Goal: Task Accomplishment & Management: Manage account settings

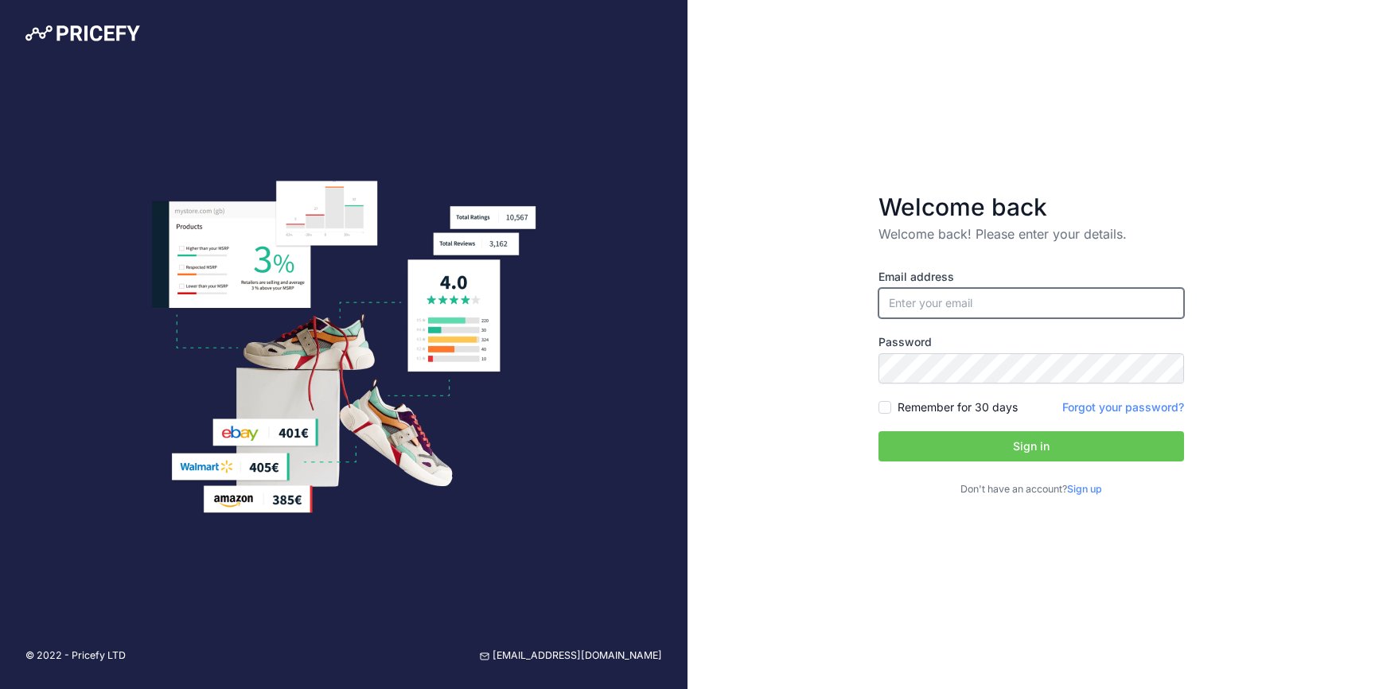
click at [990, 299] on input "email" at bounding box center [1032, 303] width 306 height 30
type input "[EMAIL_ADDRESS][DOMAIN_NAME]"
click at [970, 451] on button "Sign in" at bounding box center [1032, 446] width 306 height 30
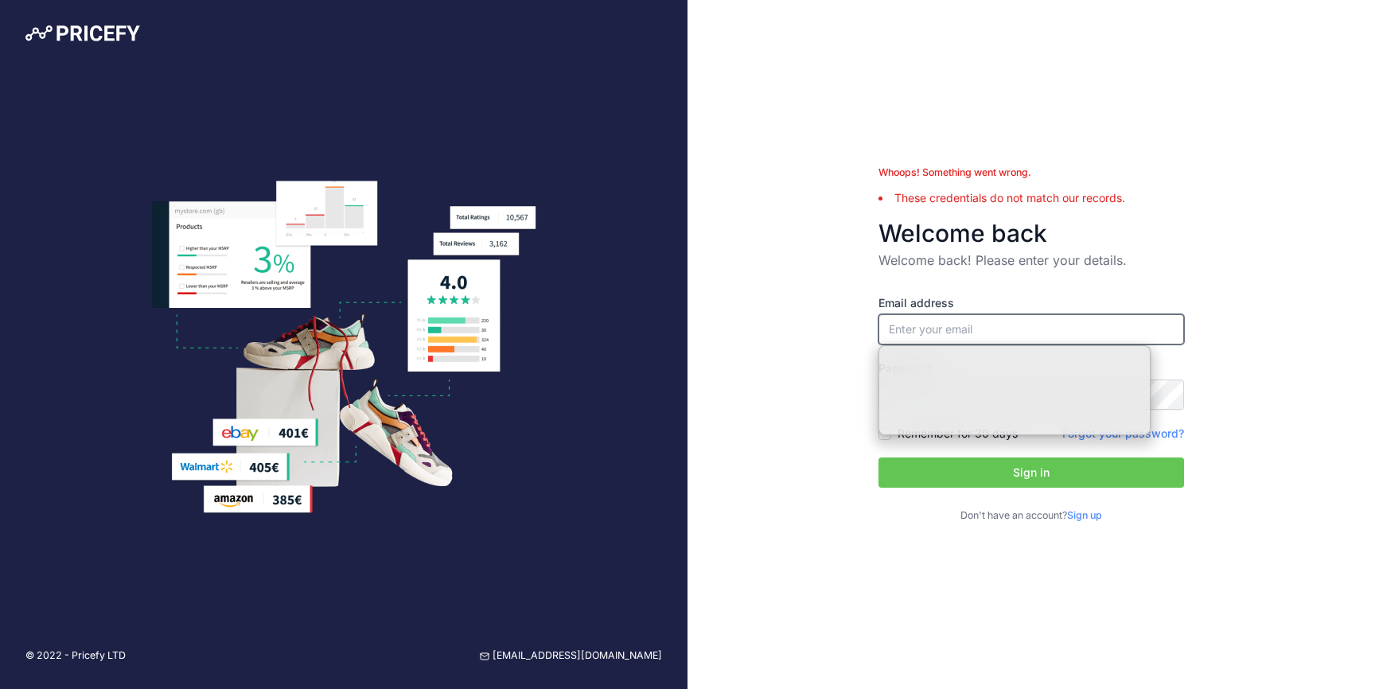
type input "[EMAIL_ADDRESS][DOMAIN_NAME]"
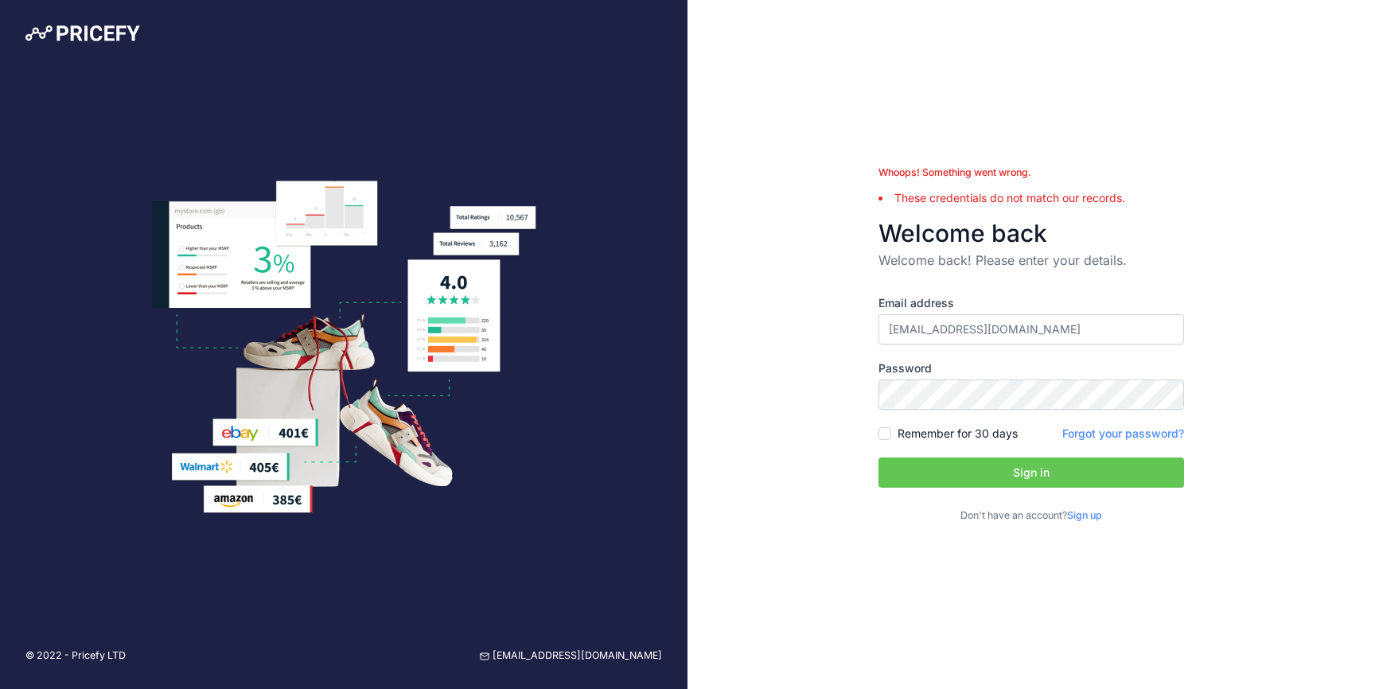
click at [993, 479] on button "Sign in" at bounding box center [1032, 473] width 306 height 30
click at [936, 475] on button "Sign in" at bounding box center [1032, 473] width 306 height 30
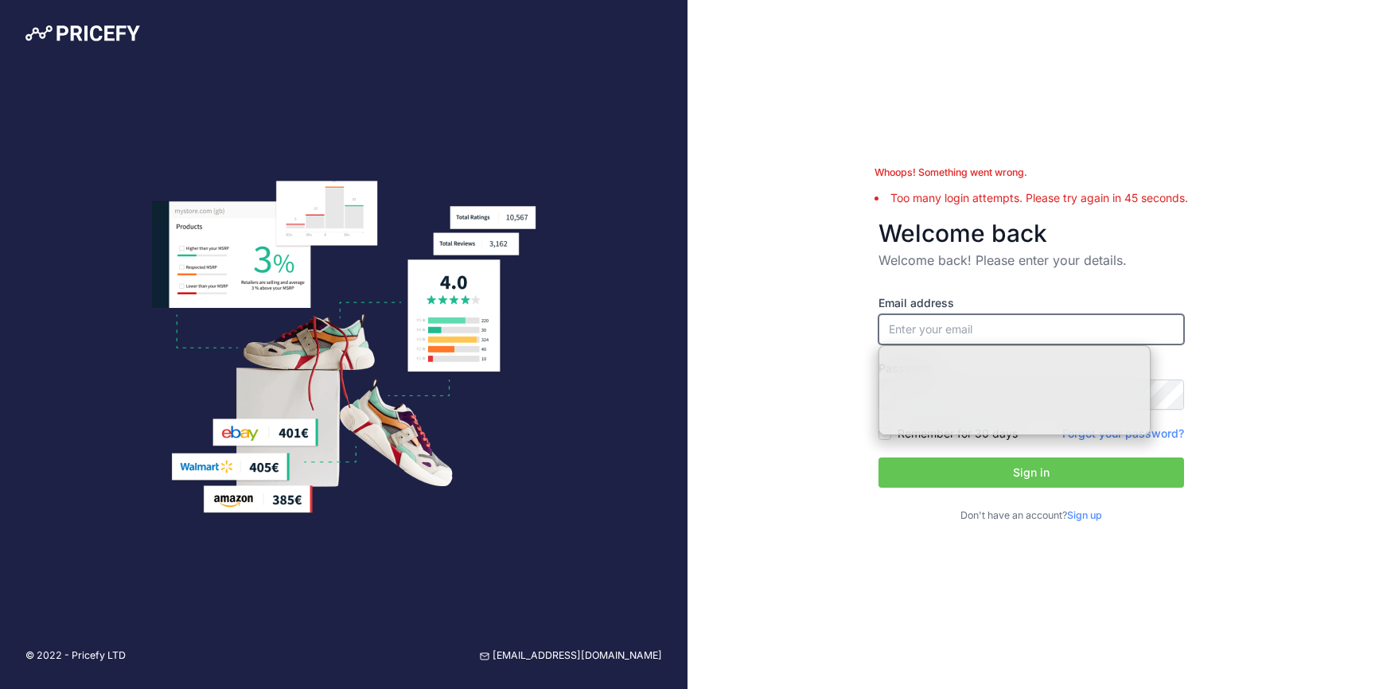
type input "[EMAIL_ADDRESS][DOMAIN_NAME]"
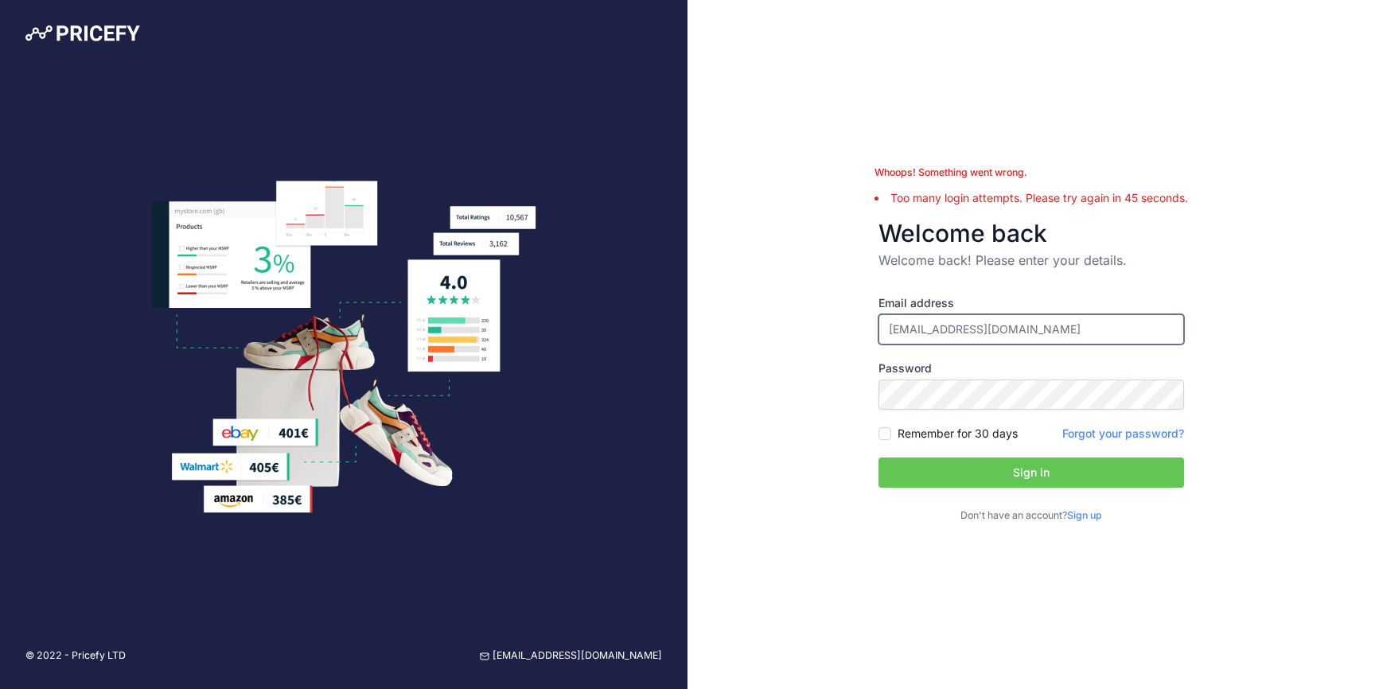
click at [1041, 336] on input "[EMAIL_ADDRESS][DOMAIN_NAME]" at bounding box center [1032, 329] width 306 height 30
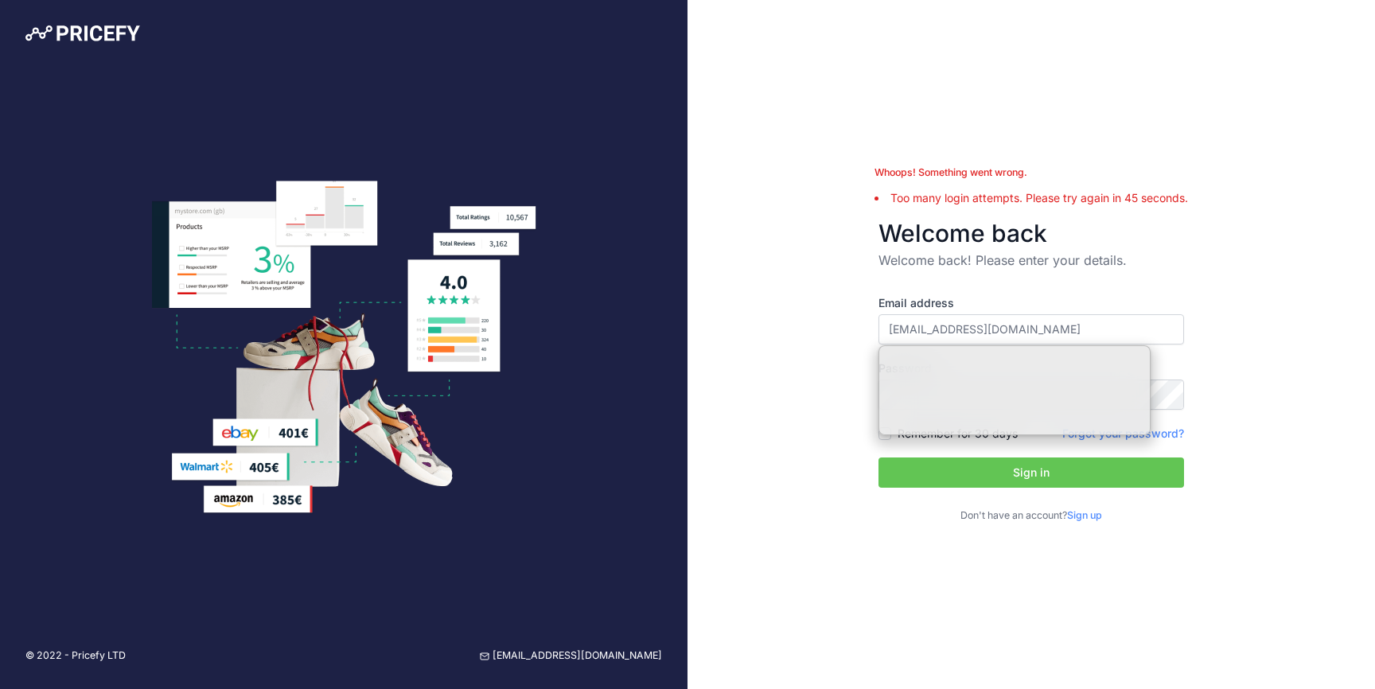
click at [1229, 356] on div "Whoops! Something went wrong. Too many login attempts. Please try again in 45 s…" at bounding box center [1032, 344] width 688 height 689
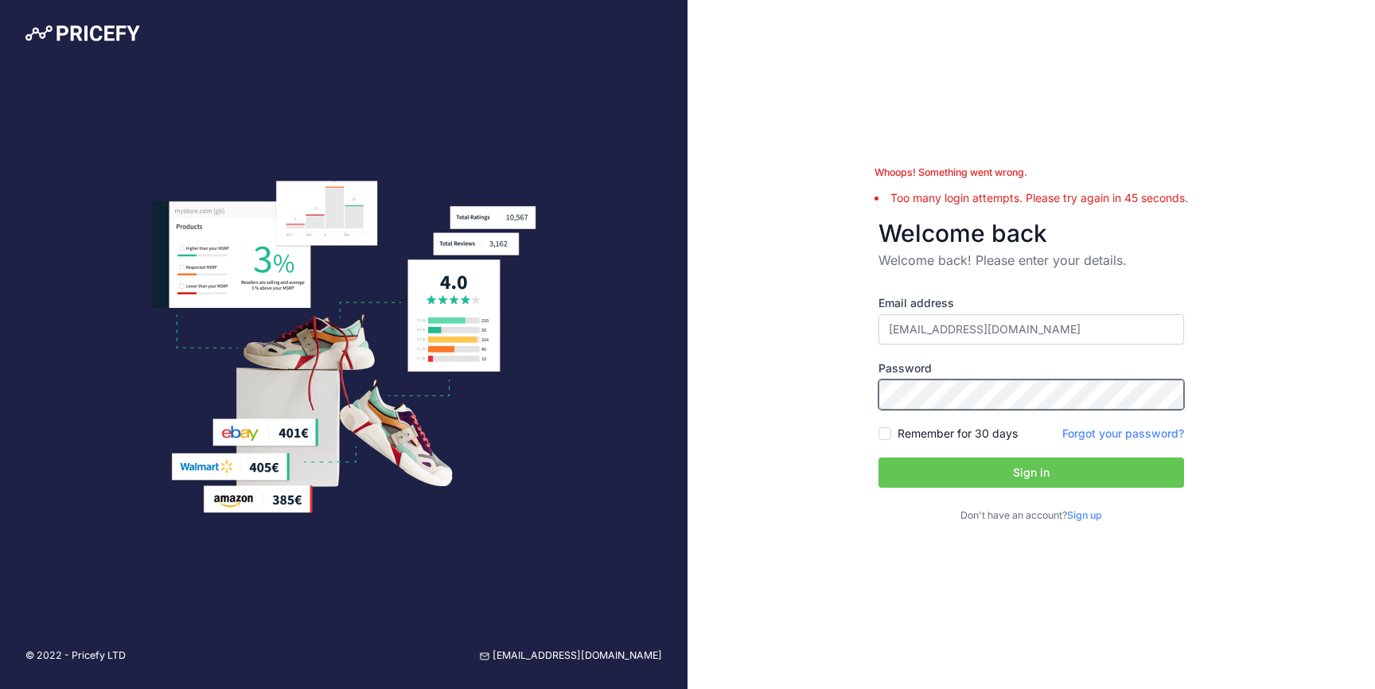
click at [800, 396] on div "Whoops! Something went wrong. Too many login attempts. Please try again in 45 s…" at bounding box center [1032, 344] width 688 height 689
click at [987, 471] on button "Sign in" at bounding box center [1032, 473] width 306 height 30
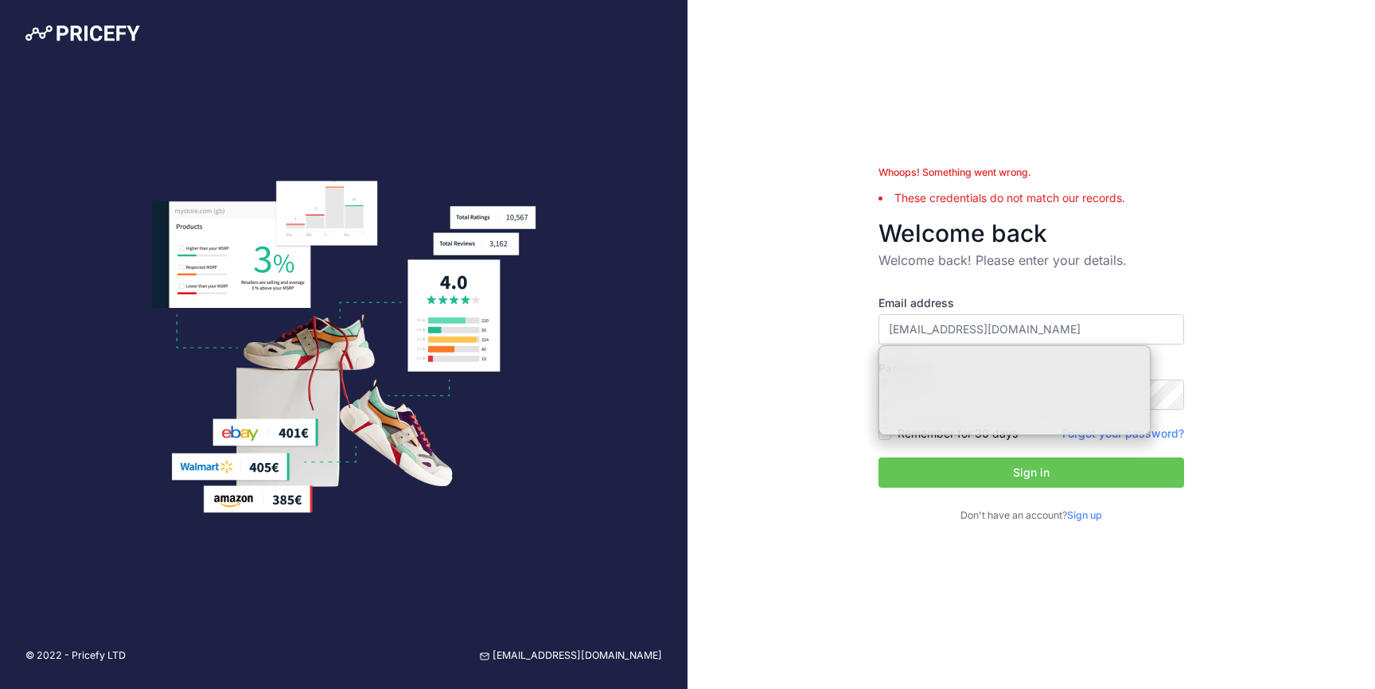
click at [803, 364] on div "Whoops! Something went wrong. These credentials do not match our records. Welco…" at bounding box center [1032, 344] width 688 height 689
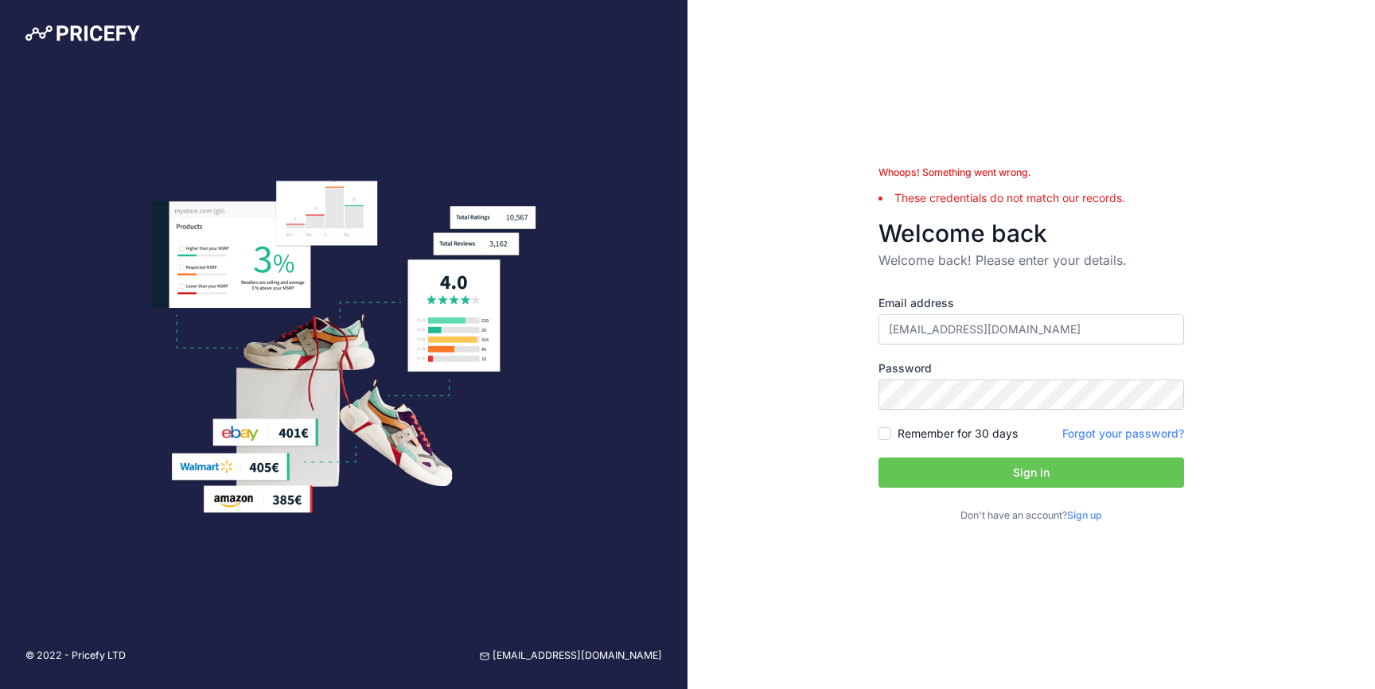
click at [1163, 434] on link "Forgot your password?" at bounding box center [1124, 434] width 122 height 14
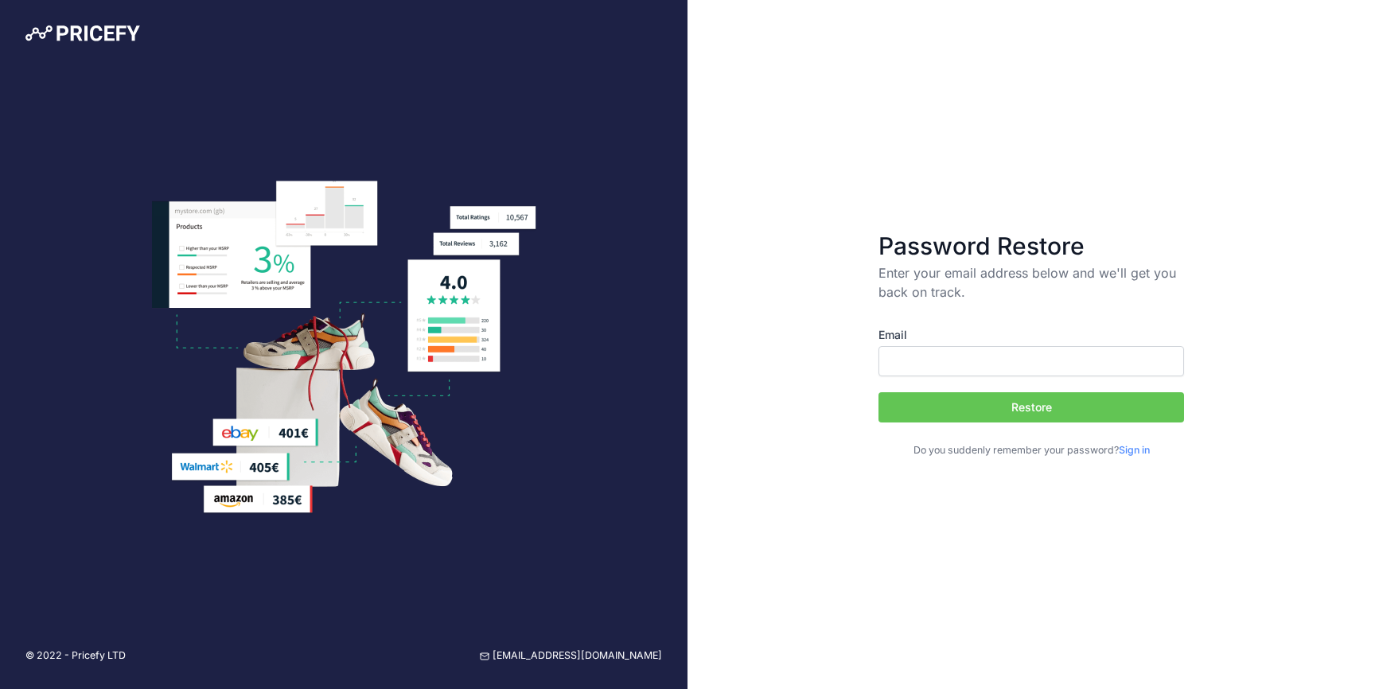
click at [952, 367] on input "Email" at bounding box center [1032, 361] width 306 height 30
paste input "[EMAIL_ADDRESS][DOMAIN_NAME]"
type input "[EMAIL_ADDRESS][DOMAIN_NAME]"
click at [976, 416] on button "Restore" at bounding box center [1032, 407] width 306 height 30
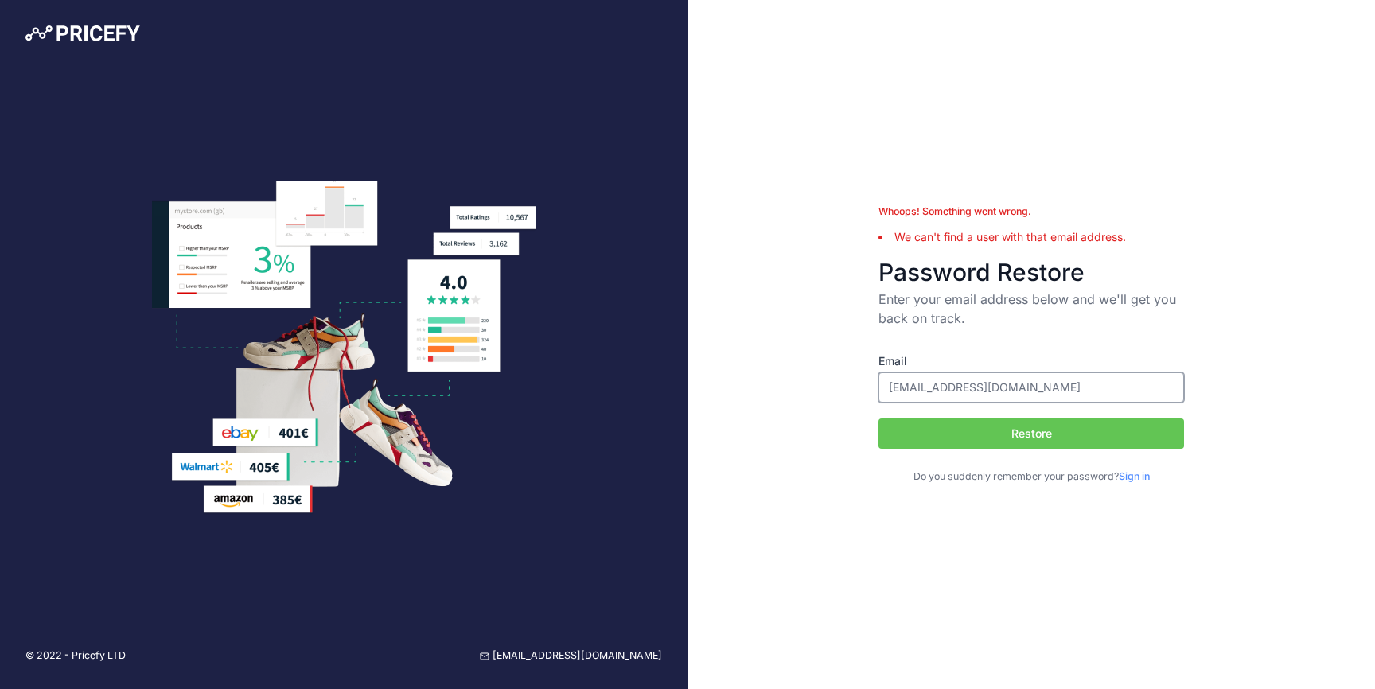
click at [965, 388] on input "[EMAIL_ADDRESS][DOMAIN_NAME]" at bounding box center [1032, 387] width 306 height 30
click at [895, 392] on input "[EMAIL_ADDRESS][DOMAIN_NAME]" at bounding box center [1032, 387] width 306 height 30
click at [946, 388] on input "[EMAIL_ADDRESS][DOMAIN_NAME]" at bounding box center [1032, 387] width 306 height 30
click at [1000, 387] on input "[EMAIL_ADDRESS][DOMAIN_NAME]" at bounding box center [1032, 387] width 306 height 30
click at [1039, 387] on input "[EMAIL_ADDRESS][DOMAIN_NAME]" at bounding box center [1032, 387] width 306 height 30
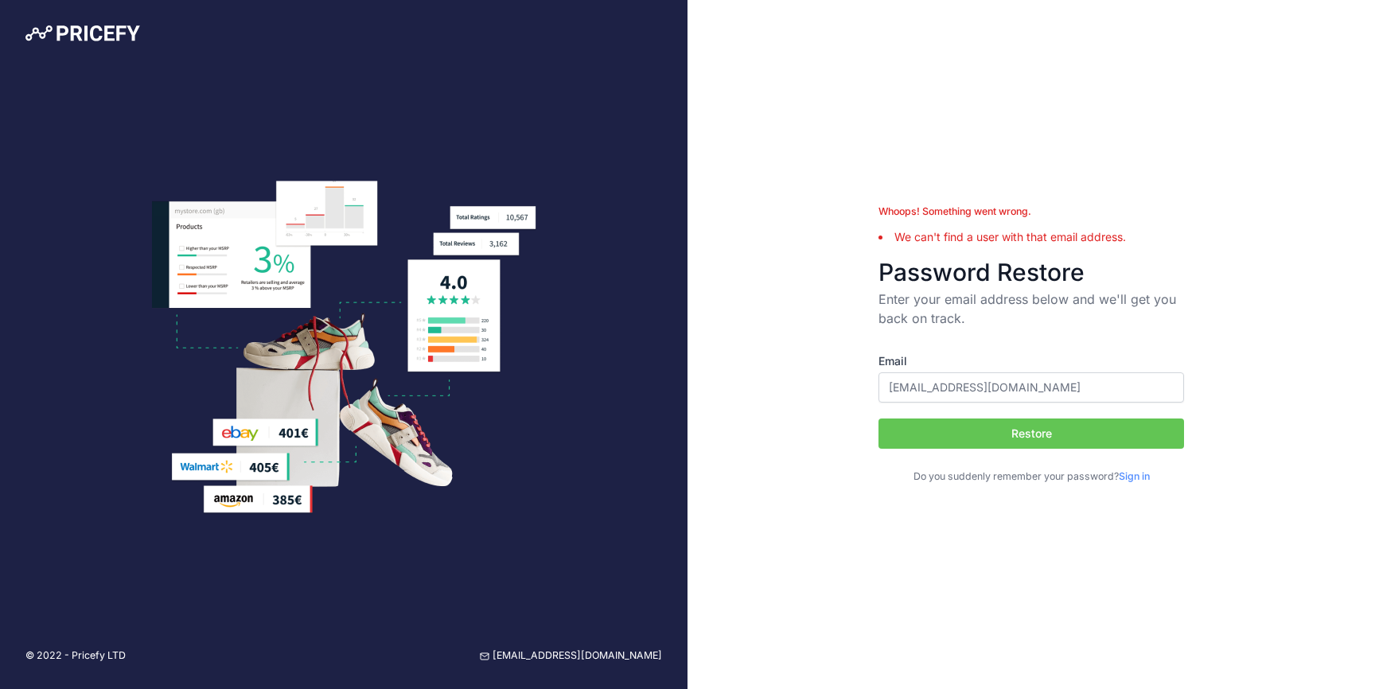
click at [86, 38] on img at bounding box center [82, 33] width 115 height 16
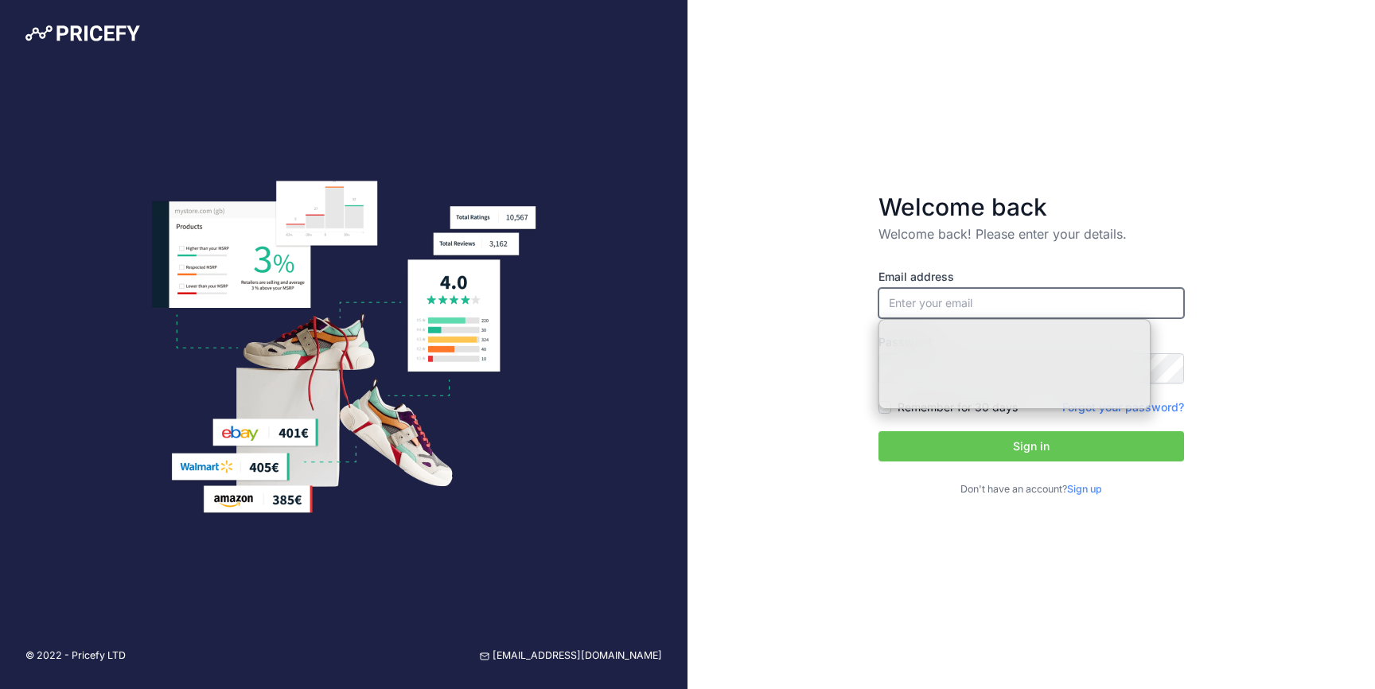
click at [942, 310] on input "email" at bounding box center [1032, 303] width 306 height 30
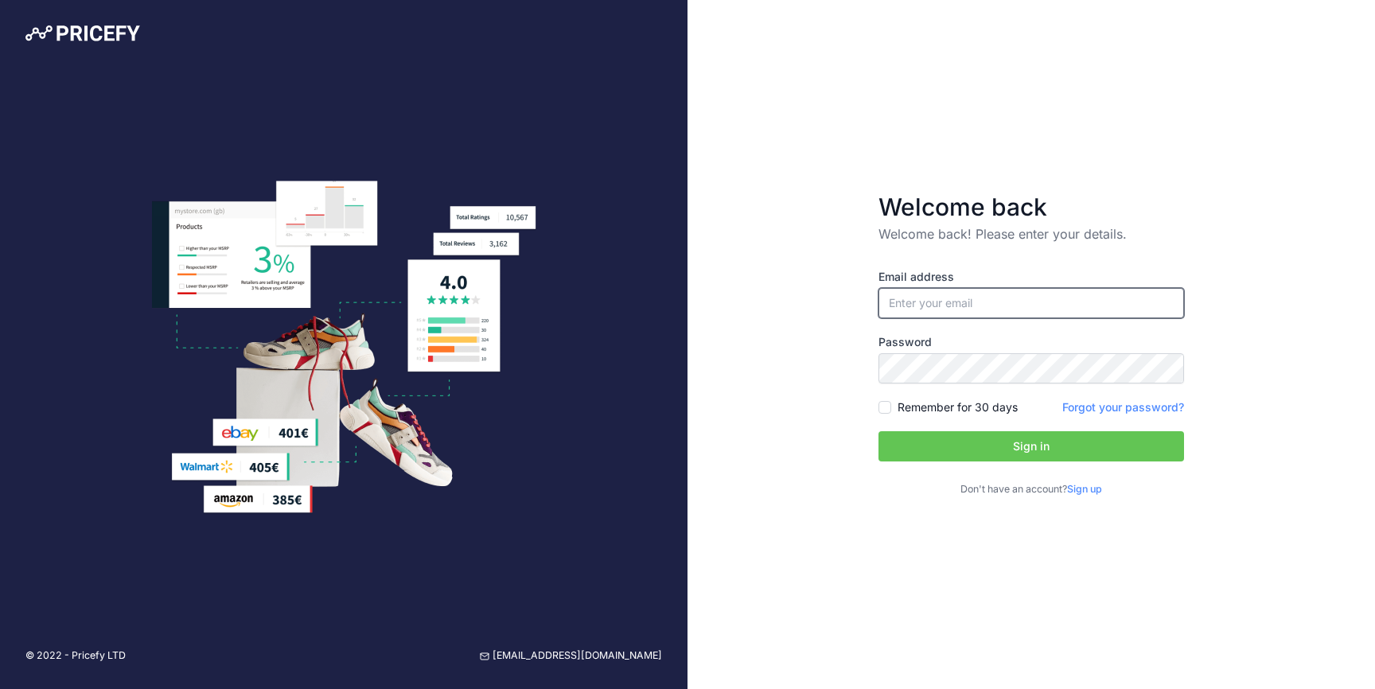
type input "[EMAIL_ADDRESS][DOMAIN_NAME]"
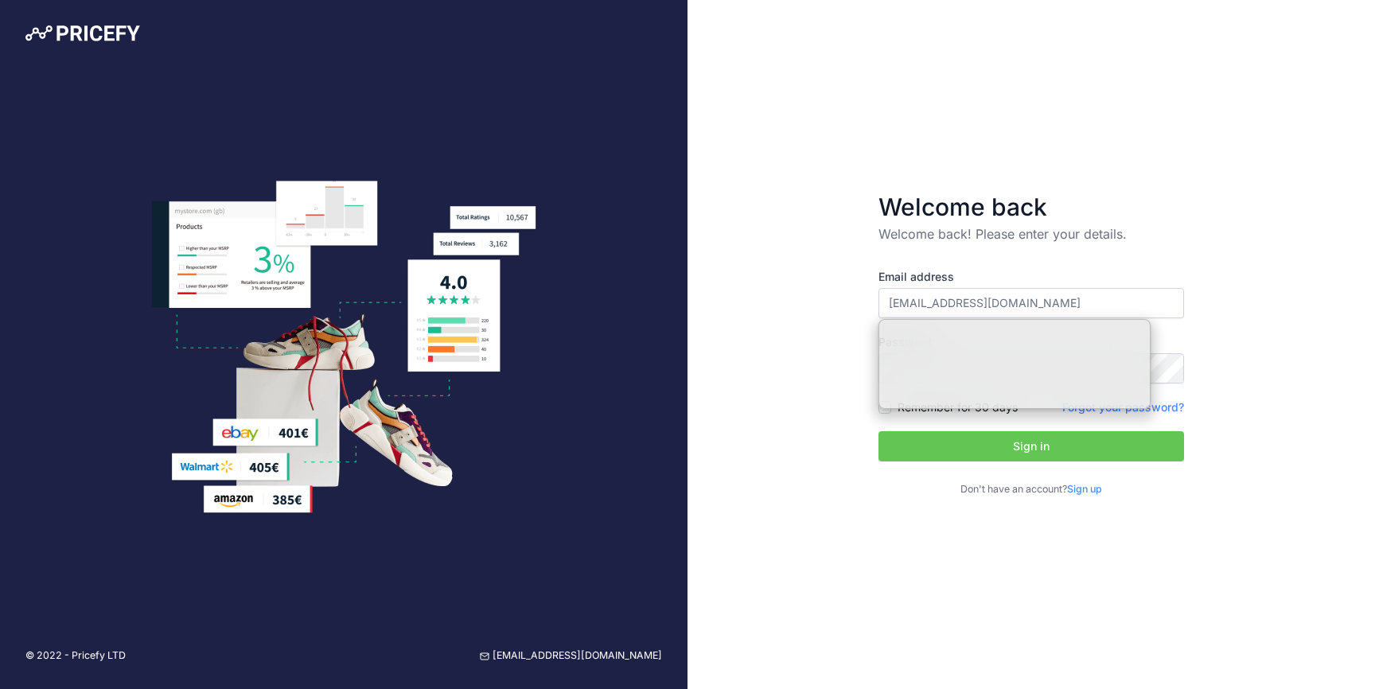
click at [768, 272] on div "Welcome back Welcome back! Please enter your details. Email address informatika…" at bounding box center [1032, 344] width 688 height 689
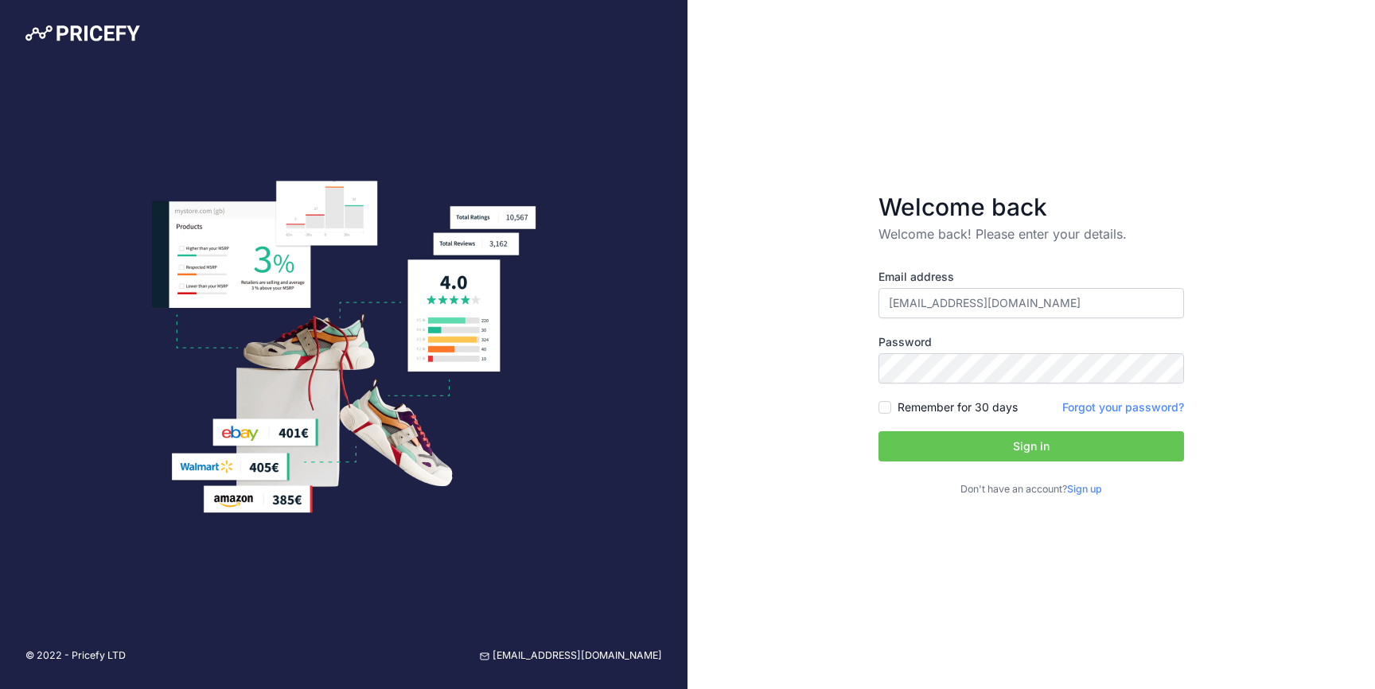
click at [988, 443] on button "Sign in" at bounding box center [1032, 446] width 306 height 30
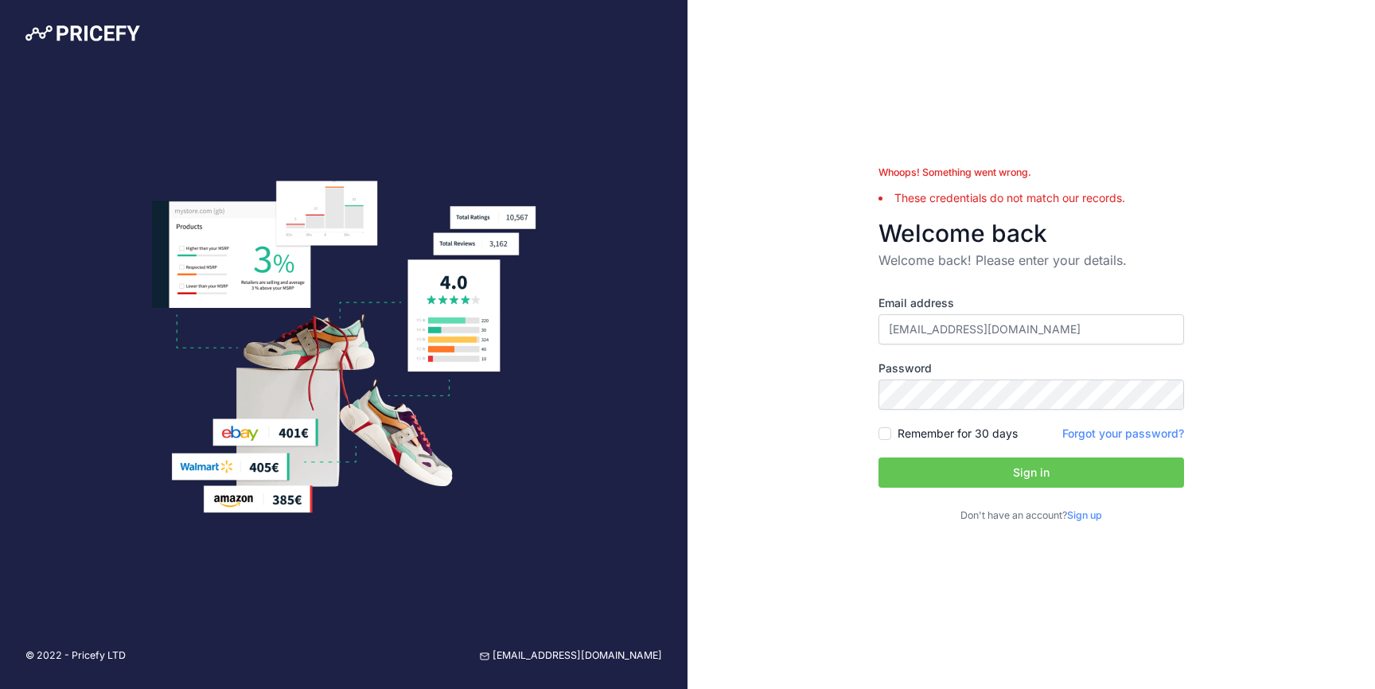
click at [1249, 397] on div "Whoops! Something went wrong. These credentials do not match our records. Welco…" at bounding box center [1032, 344] width 688 height 689
click at [1146, 438] on link "Forgot your password?" at bounding box center [1124, 434] width 122 height 14
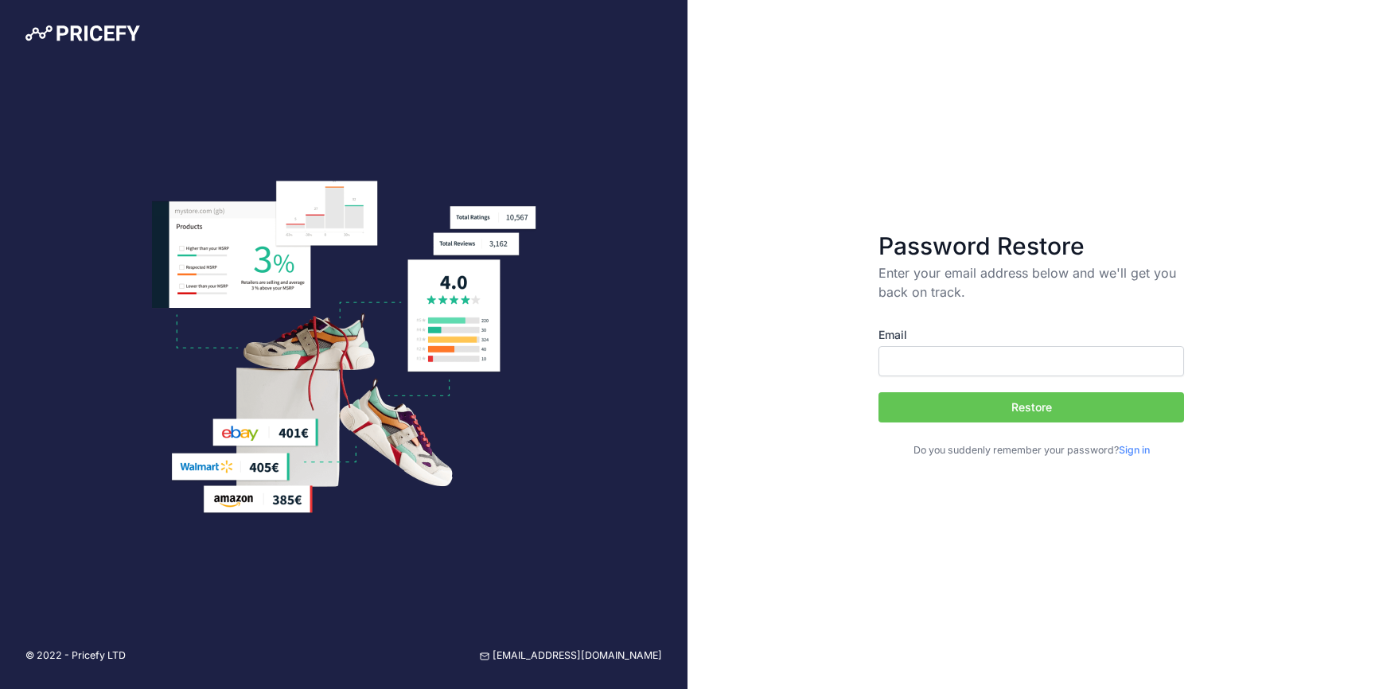
click at [996, 363] on input "Email" at bounding box center [1032, 361] width 306 height 30
type input "[EMAIL_ADDRESS][DOMAIN_NAME]"
click at [1035, 409] on button "Restore" at bounding box center [1032, 407] width 306 height 30
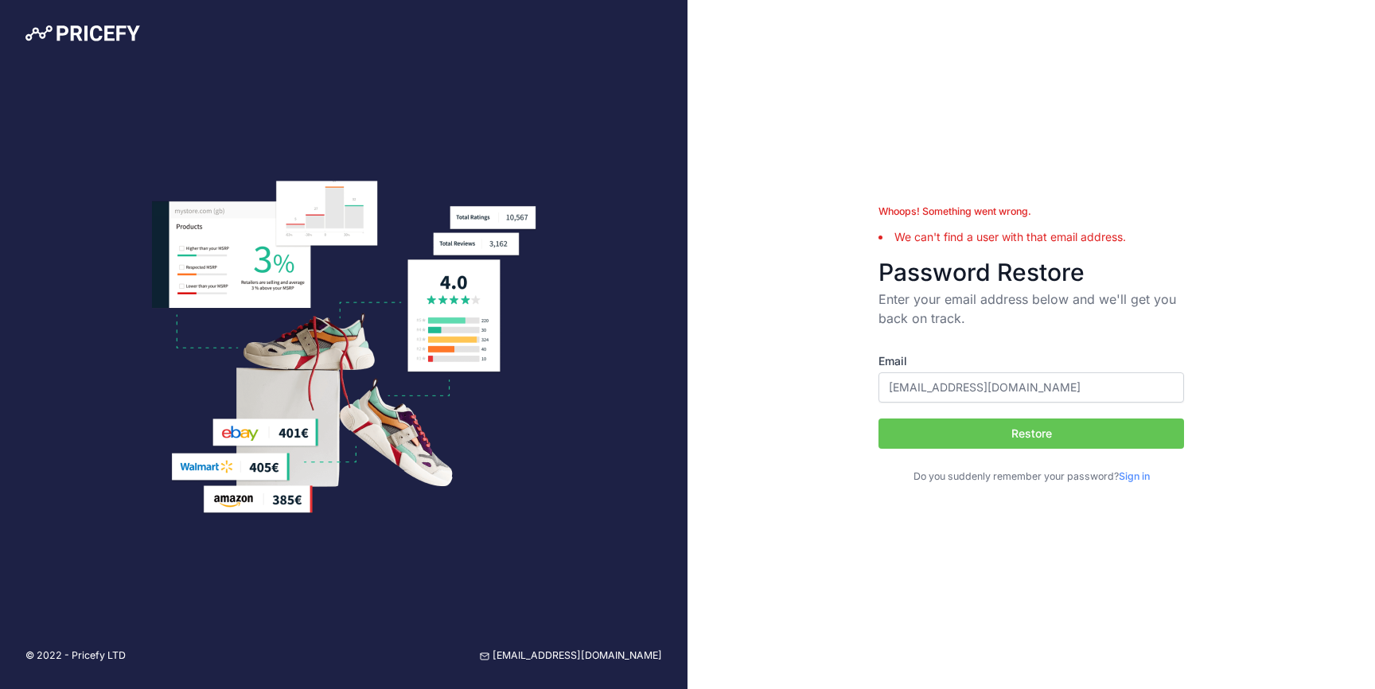
drag, startPoint x: 939, startPoint y: 389, endPoint x: 801, endPoint y: 384, distance: 137.8
click at [801, 384] on div "Whoops! Something went wrong. We can't find a user with that email address. Pas…" at bounding box center [1032, 344] width 688 height 689
type input "[EMAIL_ADDRESS][DOMAIN_NAME]"
click at [879, 419] on button "Restore" at bounding box center [1032, 434] width 306 height 30
click at [1024, 434] on button "Restore" at bounding box center [1032, 434] width 306 height 30
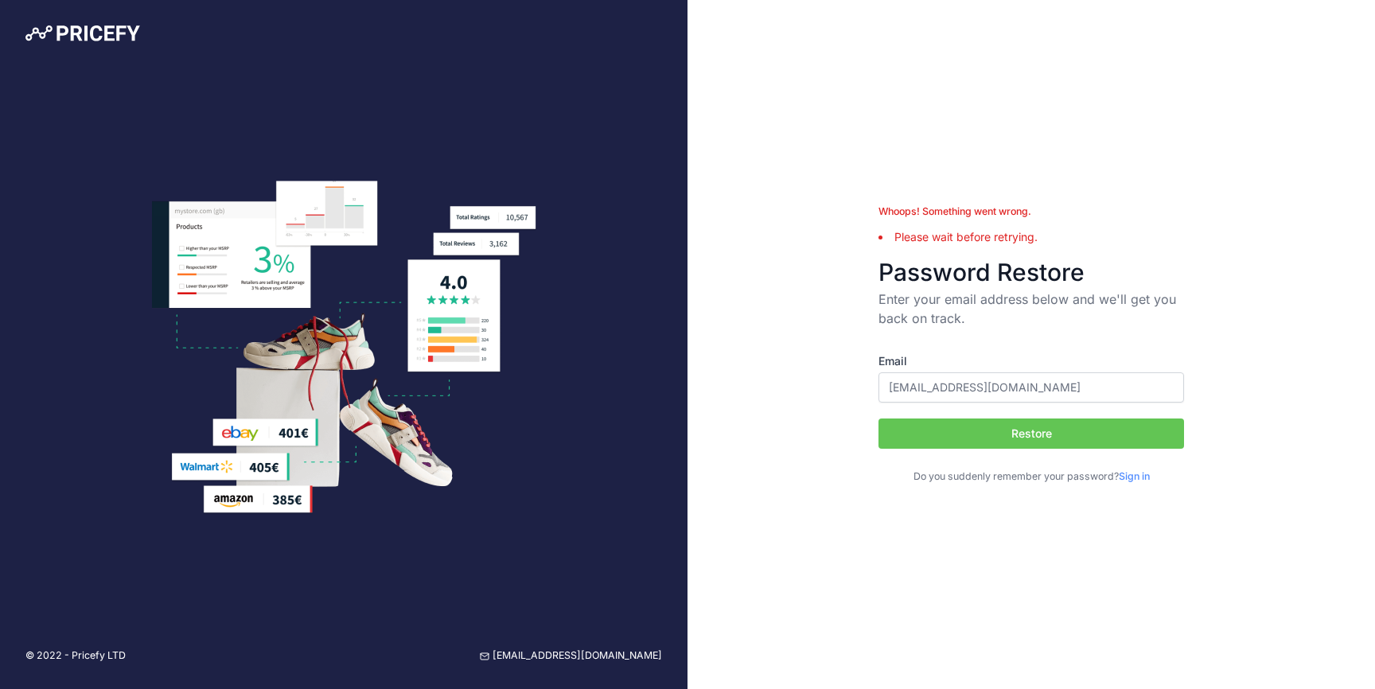
click at [1053, 436] on button "Restore" at bounding box center [1032, 434] width 306 height 30
click at [1032, 434] on button "Restore" at bounding box center [1032, 434] width 306 height 30
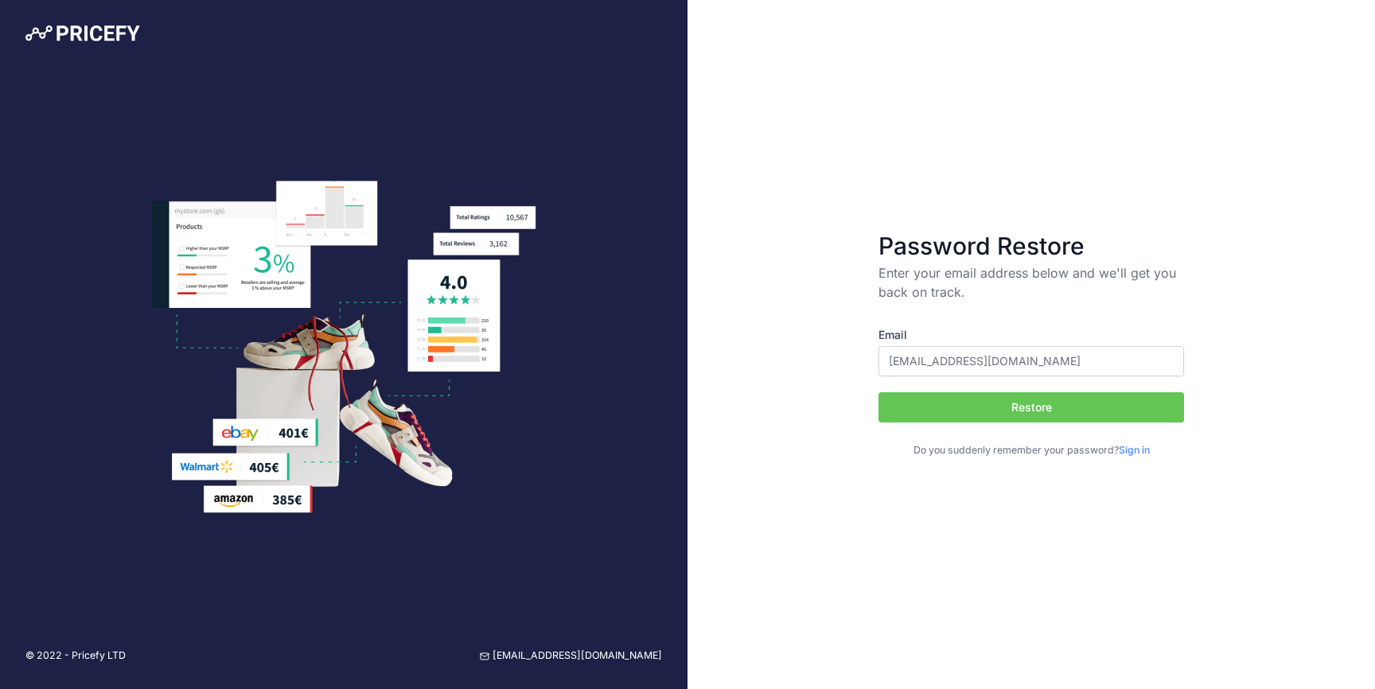
type input "podpora.ikt@ce-lekarne.si"
click at [1031, 410] on button "Restore" at bounding box center [1032, 407] width 306 height 30
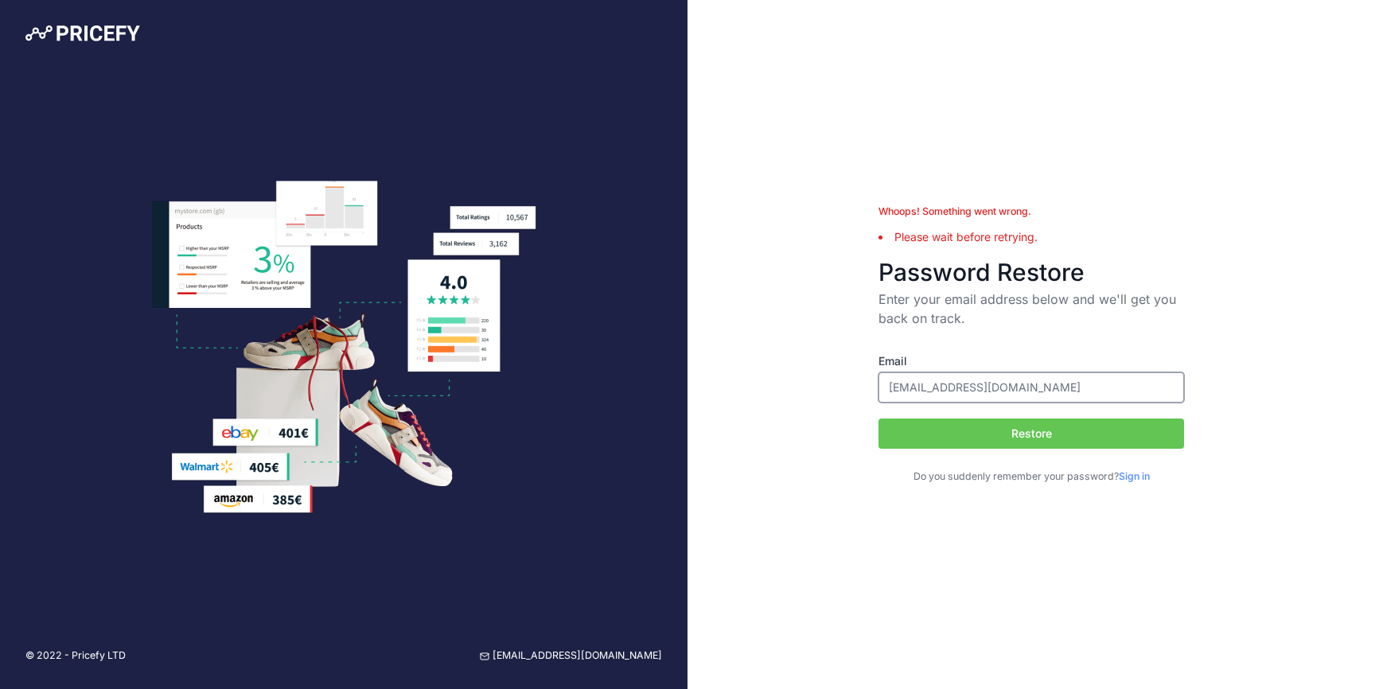
drag, startPoint x: 1049, startPoint y: 392, endPoint x: 736, endPoint y: 388, distance: 312.8
click at [736, 388] on div "Whoops! Something went wrong. Please wait before retrying. Password Restore Ent…" at bounding box center [1032, 344] width 688 height 689
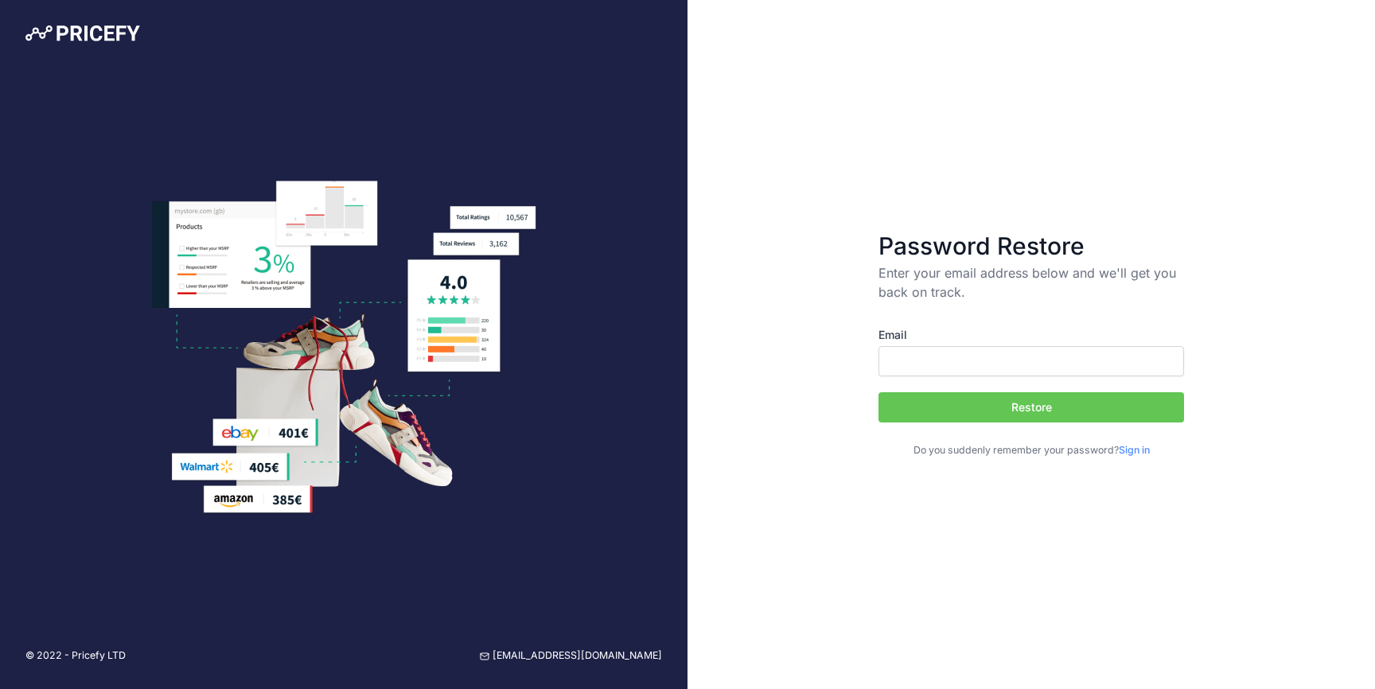
click at [941, 369] on input "Email" at bounding box center [1032, 361] width 306 height 30
type input "podpora.ikt@ce-lekarne.si"
click at [981, 403] on button "Restore" at bounding box center [1032, 407] width 306 height 30
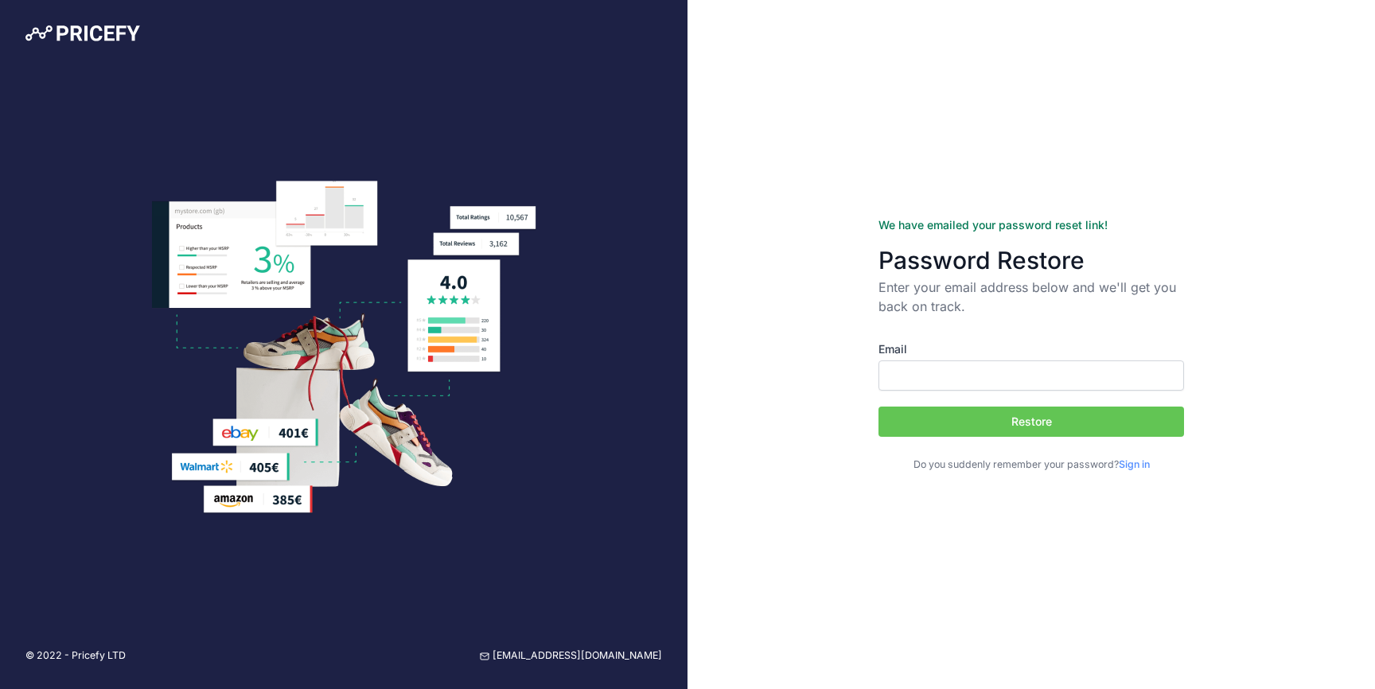
click at [86, 21] on div at bounding box center [344, 36] width 688 height 72
click at [79, 33] on img at bounding box center [82, 33] width 115 height 16
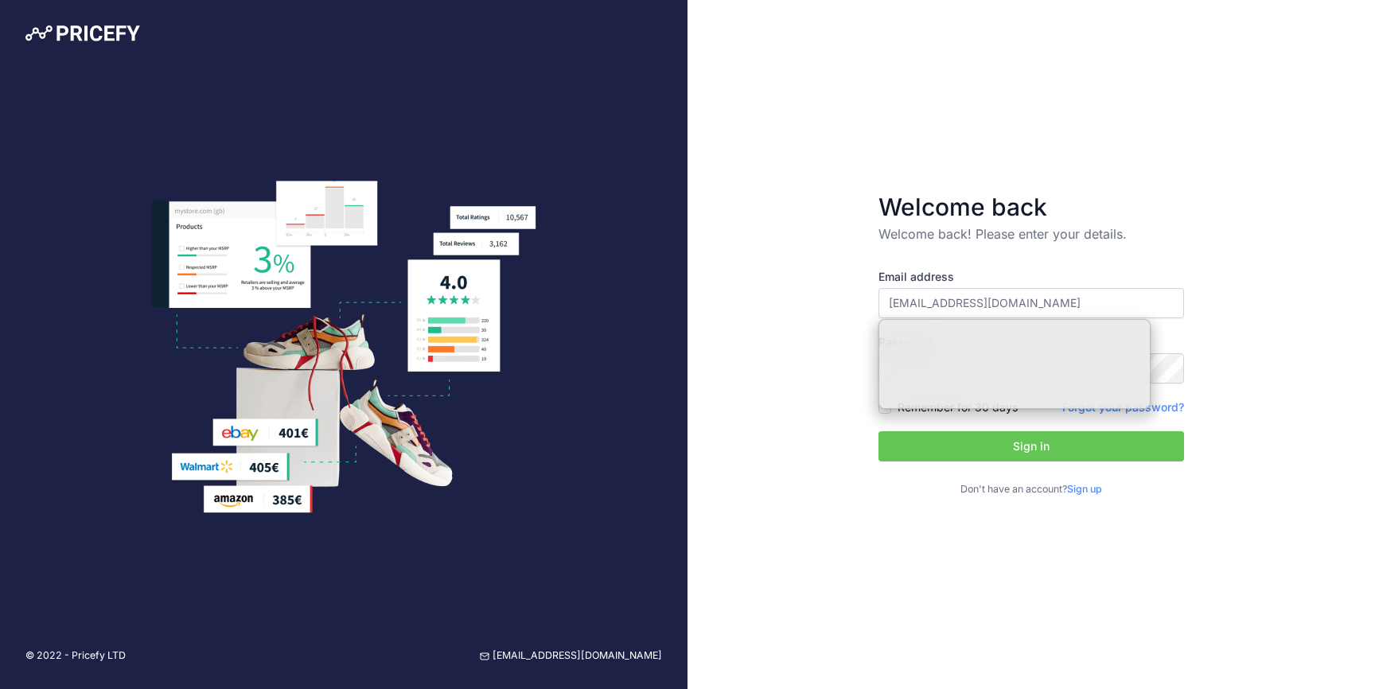
click at [1314, 259] on div "Welcome back Welcome back! Please enter your details. Email address informatika…" at bounding box center [1032, 344] width 688 height 689
drag, startPoint x: 1059, startPoint y: 300, endPoint x: 790, endPoint y: 291, distance: 269.2
click at [790, 291] on div "Welcome back Welcome back! Please enter your details. Email address informatika…" at bounding box center [1032, 344] width 688 height 689
paste input "podpora.ikt"
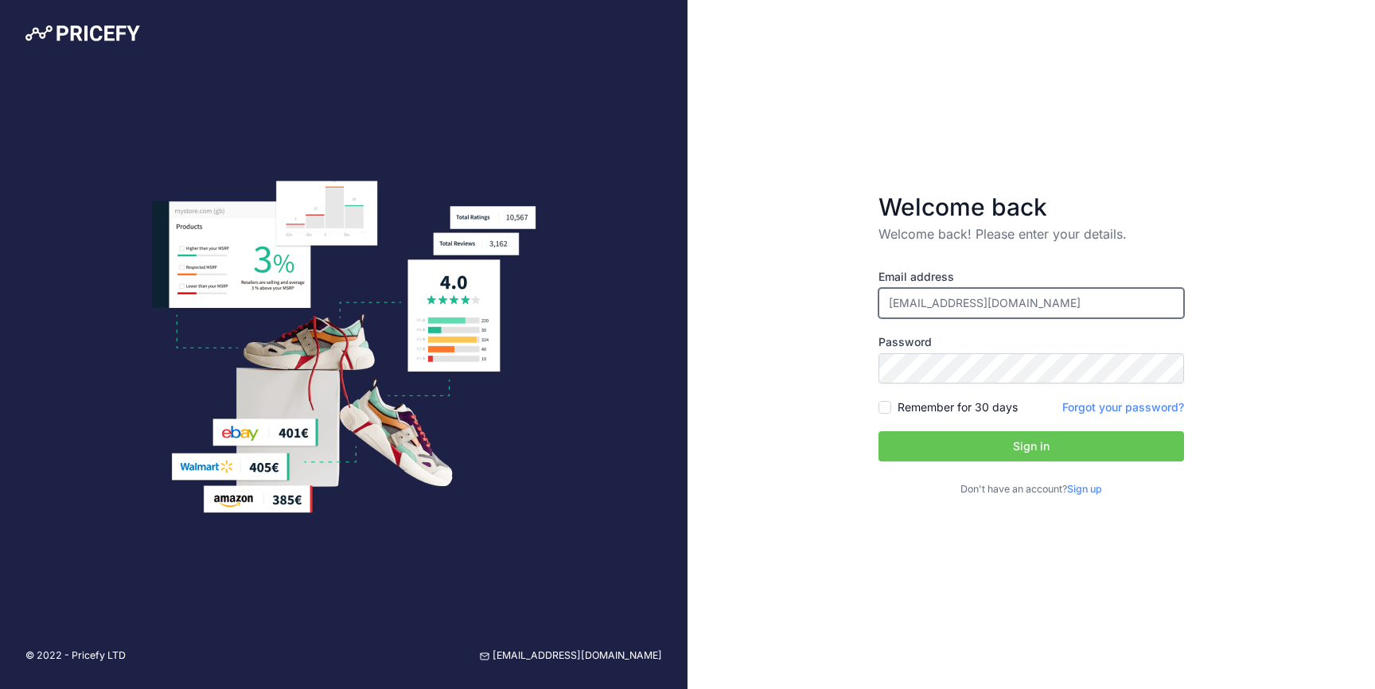
type input "[EMAIL_ADDRESS][DOMAIN_NAME]"
click at [996, 447] on button "Sign in" at bounding box center [1032, 446] width 306 height 30
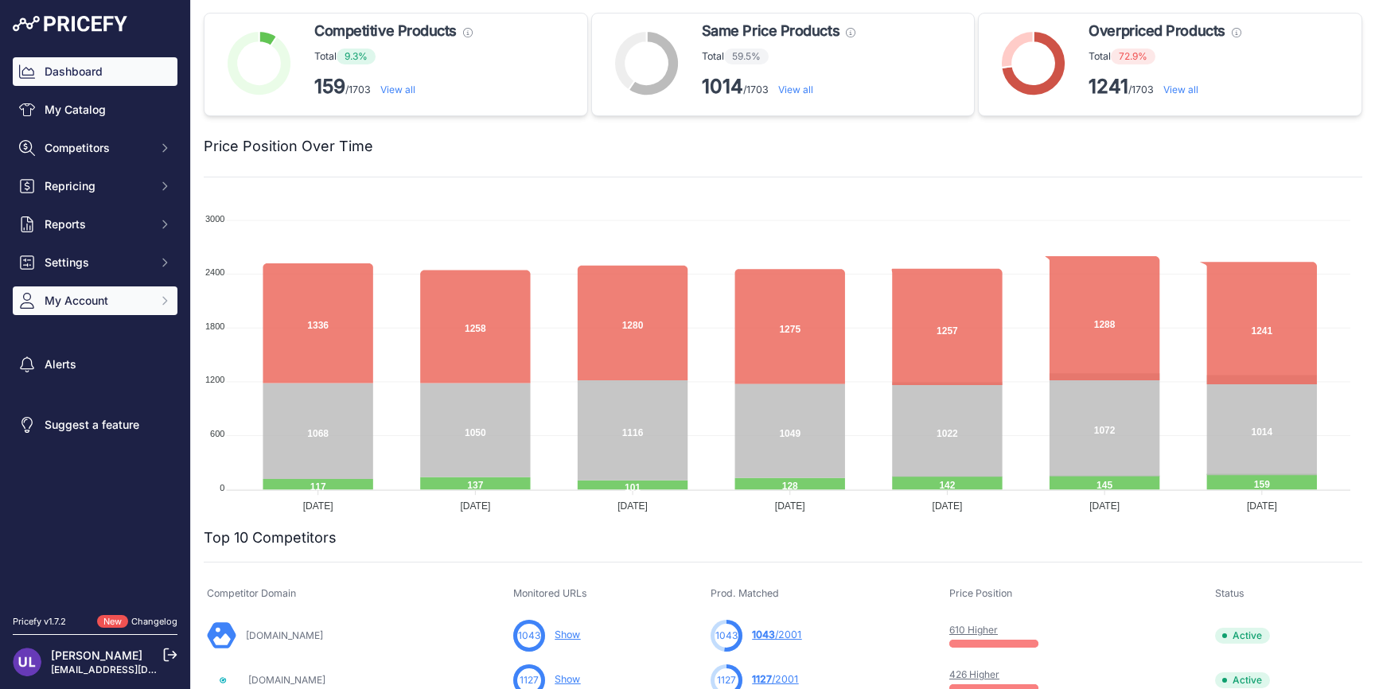
click at [79, 303] on span "My Account" at bounding box center [97, 301] width 104 height 16
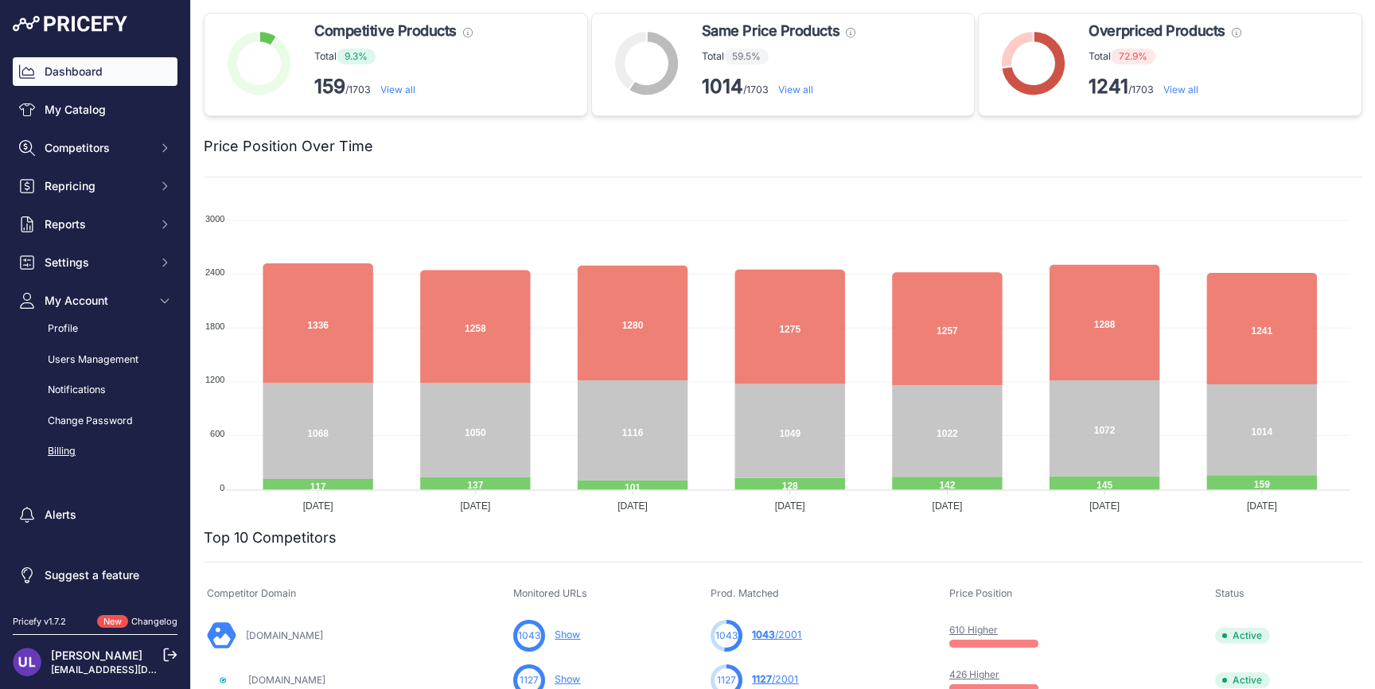
click at [64, 452] on link "Billing" at bounding box center [95, 452] width 165 height 28
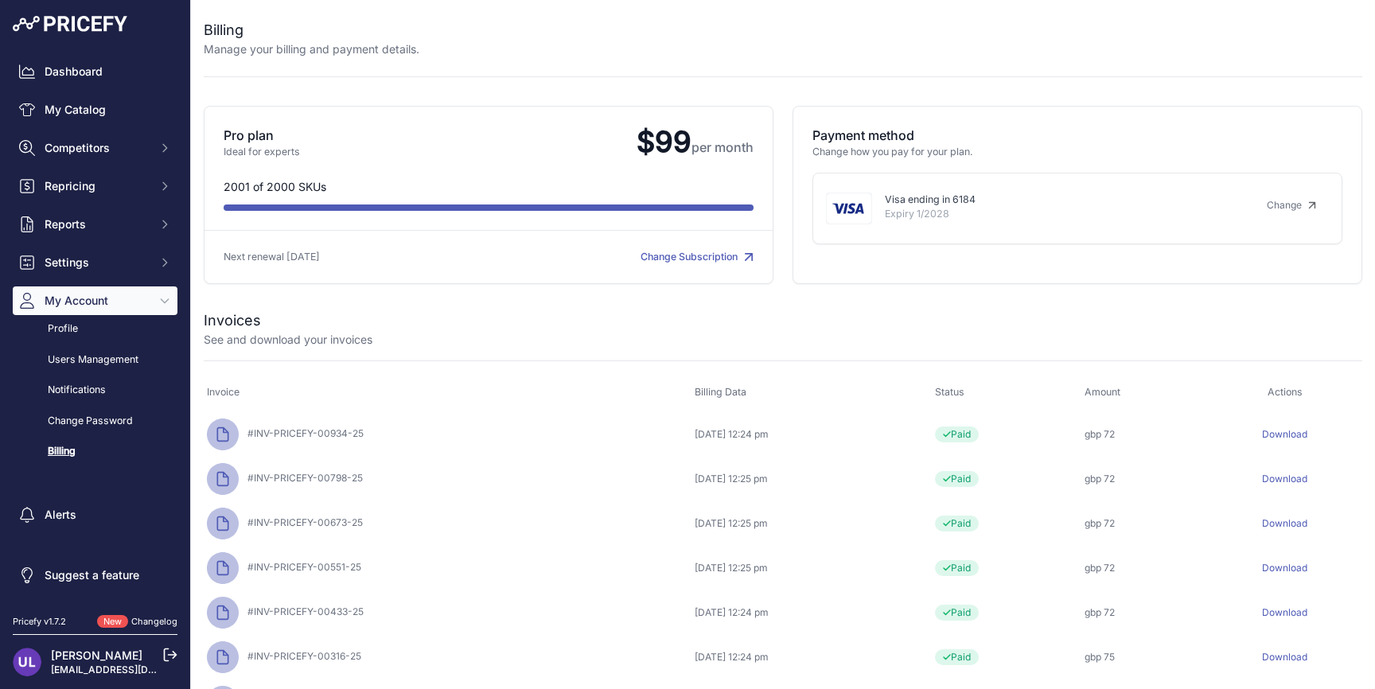
click at [1274, 524] on link "Download" at bounding box center [1284, 523] width 45 height 12
click at [1280, 474] on link "Download" at bounding box center [1284, 479] width 45 height 12
